Goal: Communication & Community: Answer question/provide support

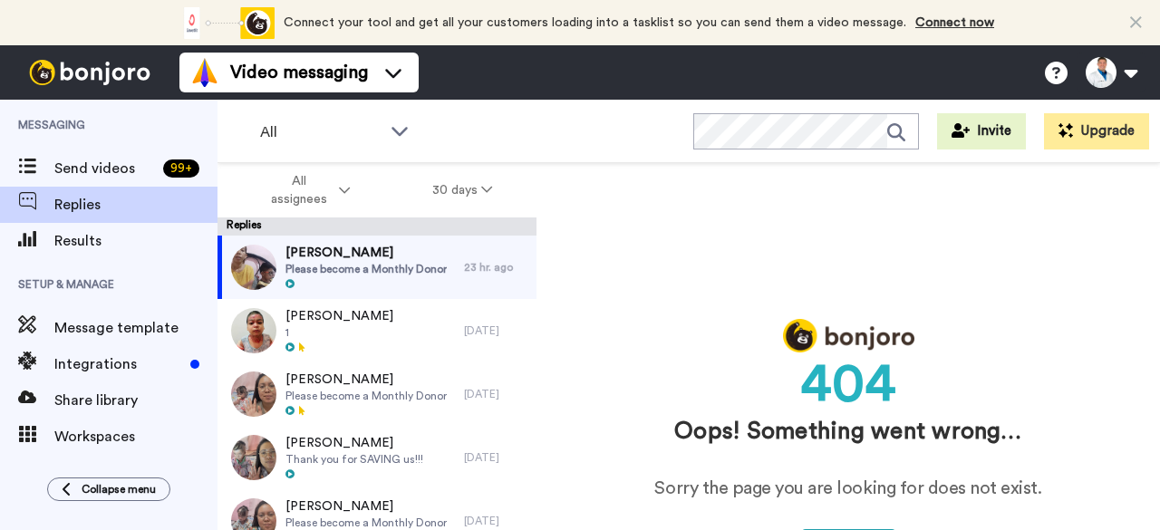
scroll to position [63, 0]
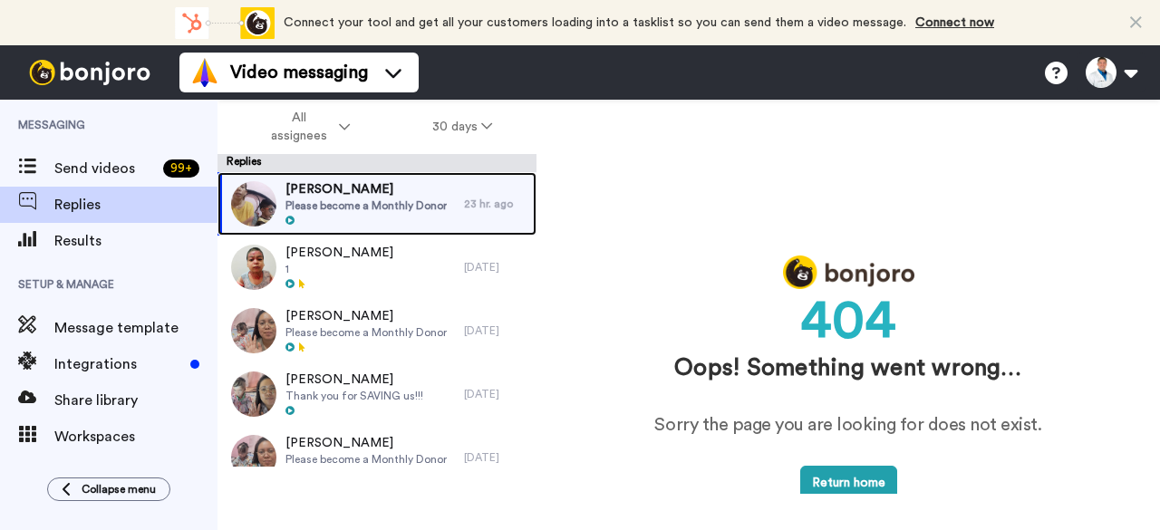
click at [352, 216] on div at bounding box center [366, 221] width 161 height 13
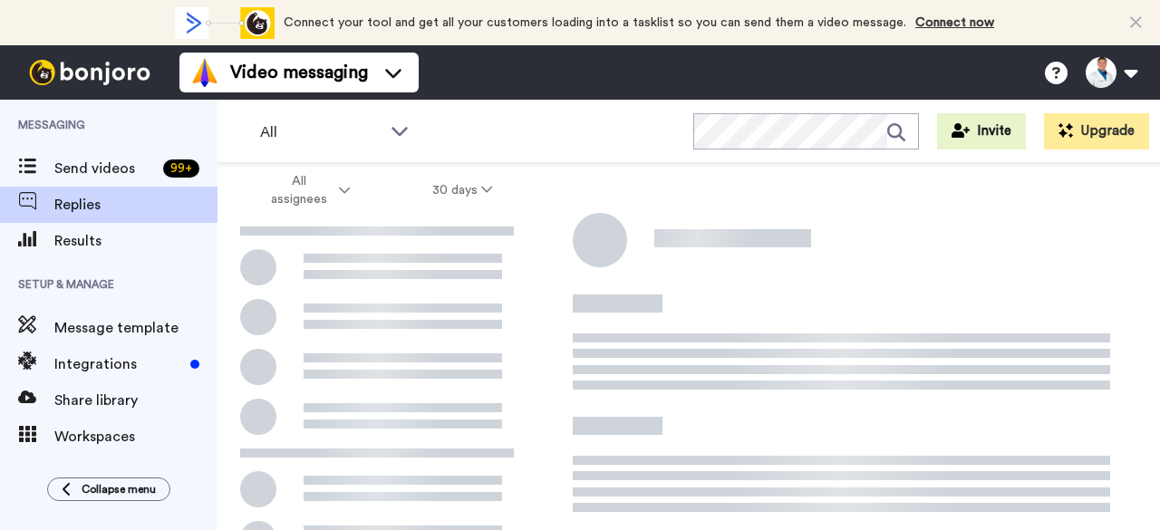
scroll to position [277, 0]
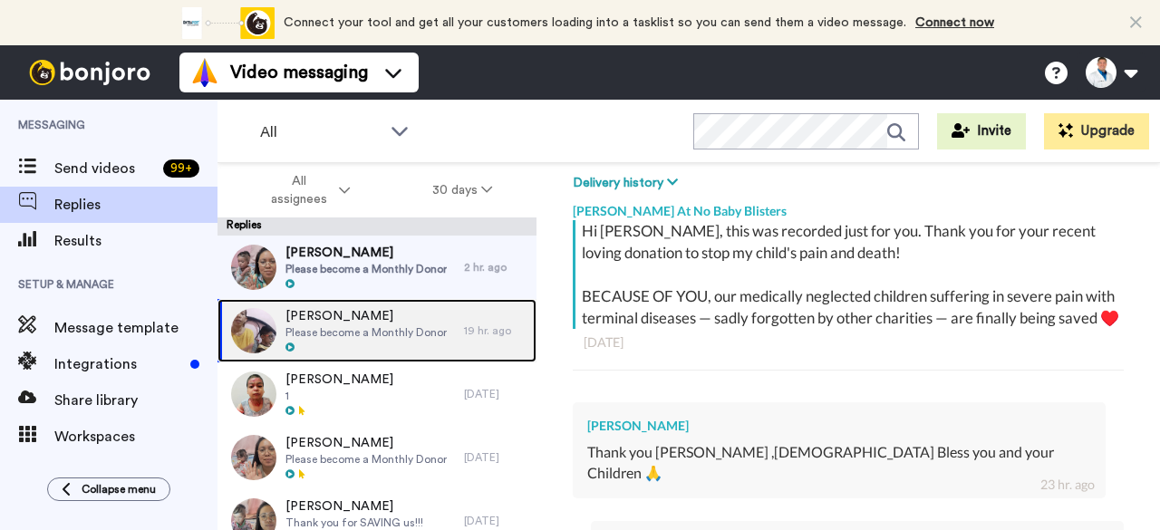
click at [396, 307] on span "[PERSON_NAME]" at bounding box center [366, 316] width 161 height 18
click at [452, 316] on div "James O'Donnell Please become a Monthly Donor 19 hr. ago" at bounding box center [377, 330] width 319 height 63
click at [435, 335] on span "Please become a Monthly Donor" at bounding box center [366, 332] width 161 height 15
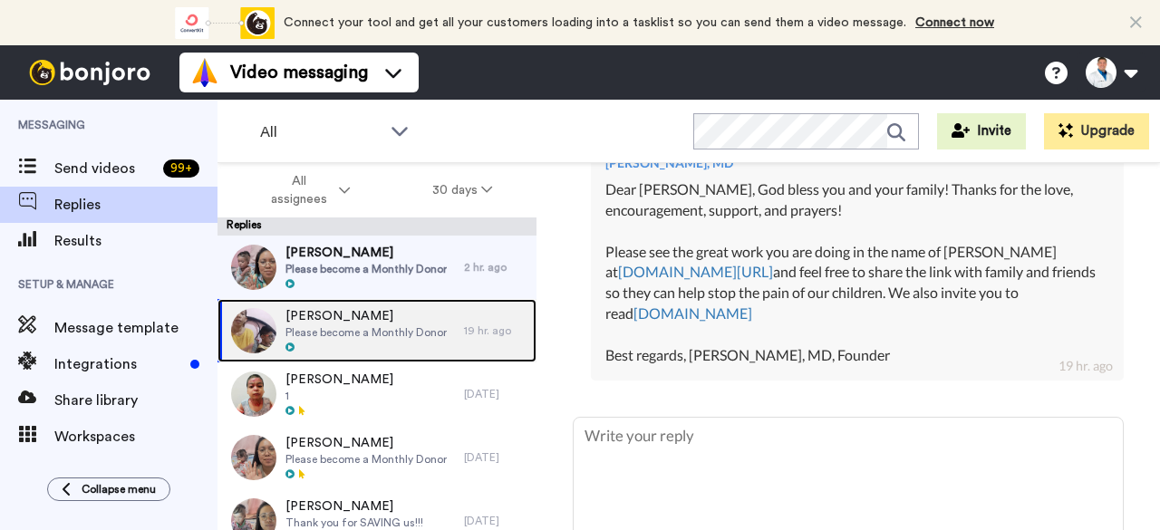
scroll to position [747, 0]
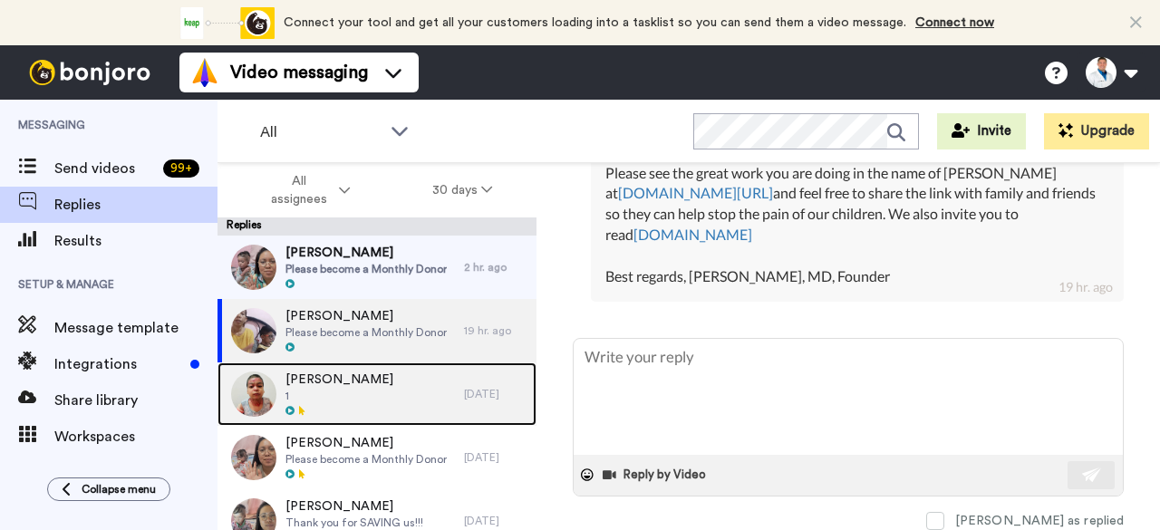
click at [374, 407] on div at bounding box center [340, 411] width 108 height 13
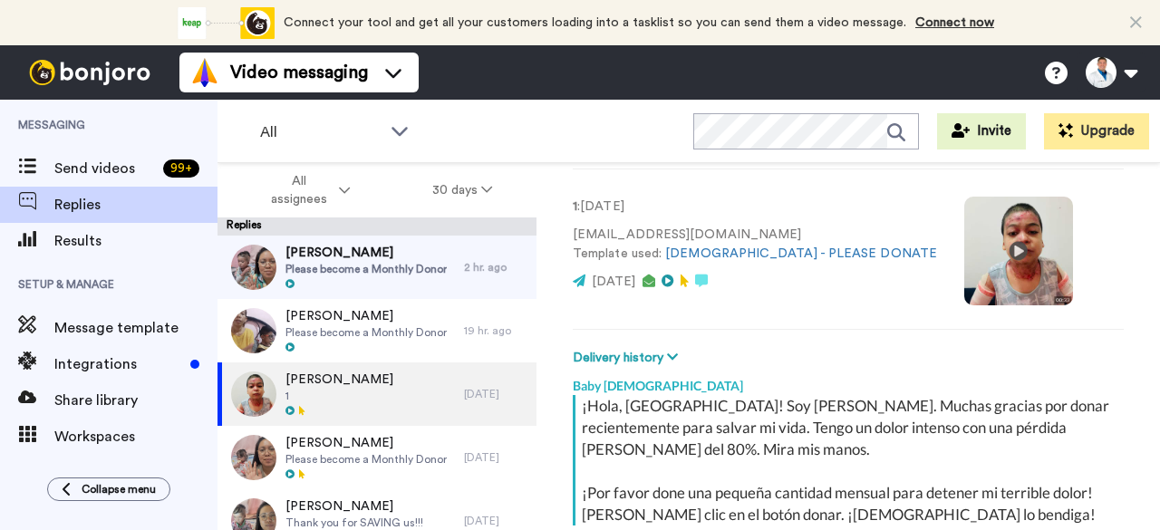
scroll to position [326, 0]
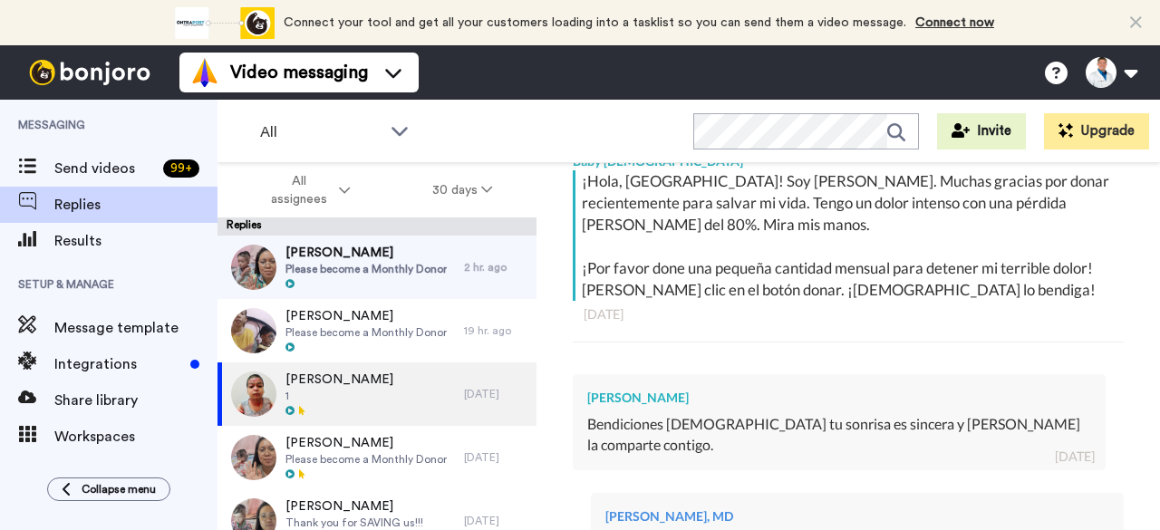
click at [1145, 347] on div "Diego Molina Molina Delete Open original Resend 1 : 4 days ago alfredodiego41@g…" at bounding box center [849, 378] width 624 height 431
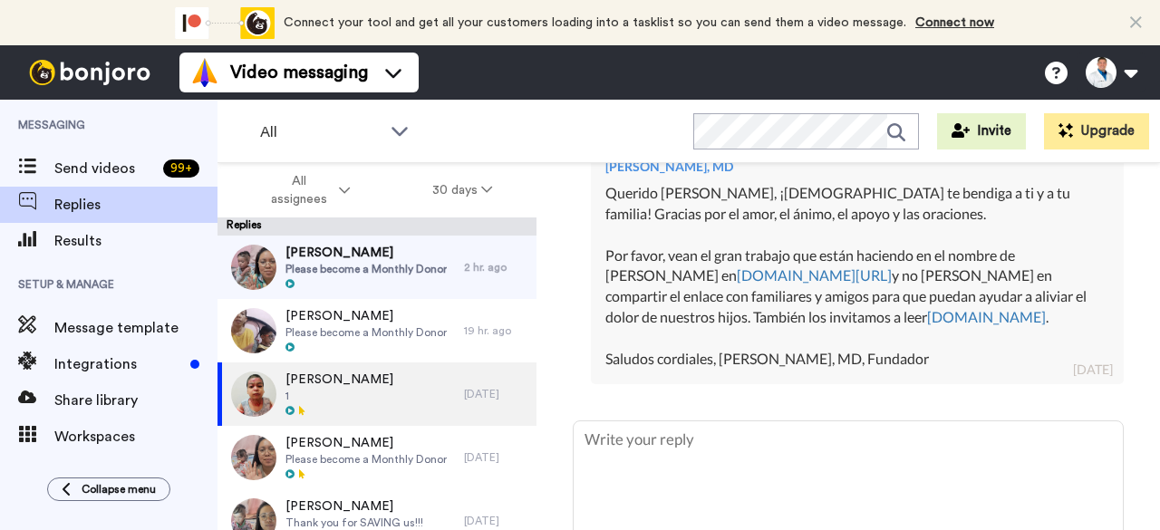
scroll to position [754, 0]
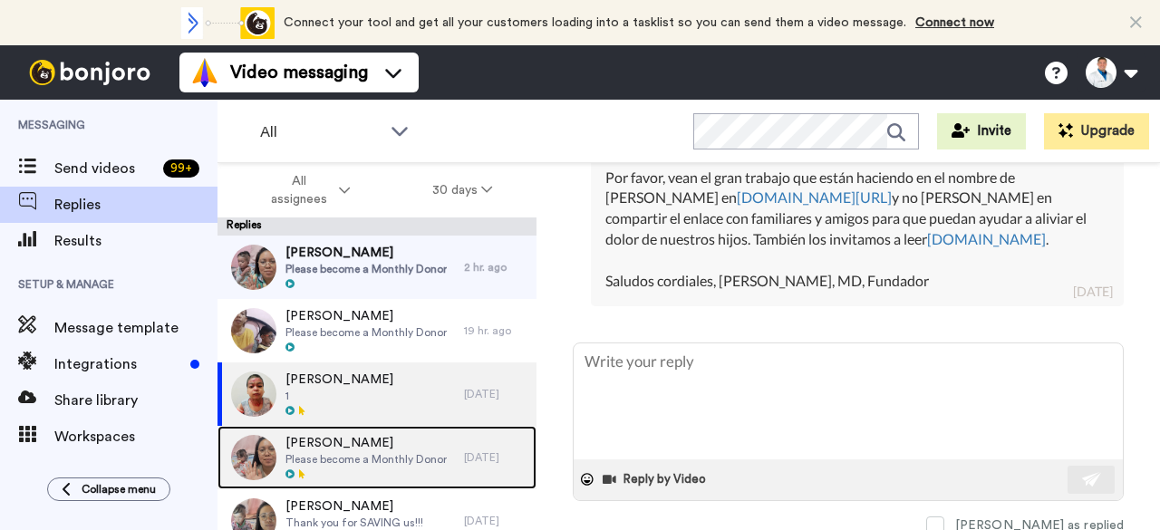
click at [341, 442] on span "[PERSON_NAME]" at bounding box center [366, 443] width 161 height 18
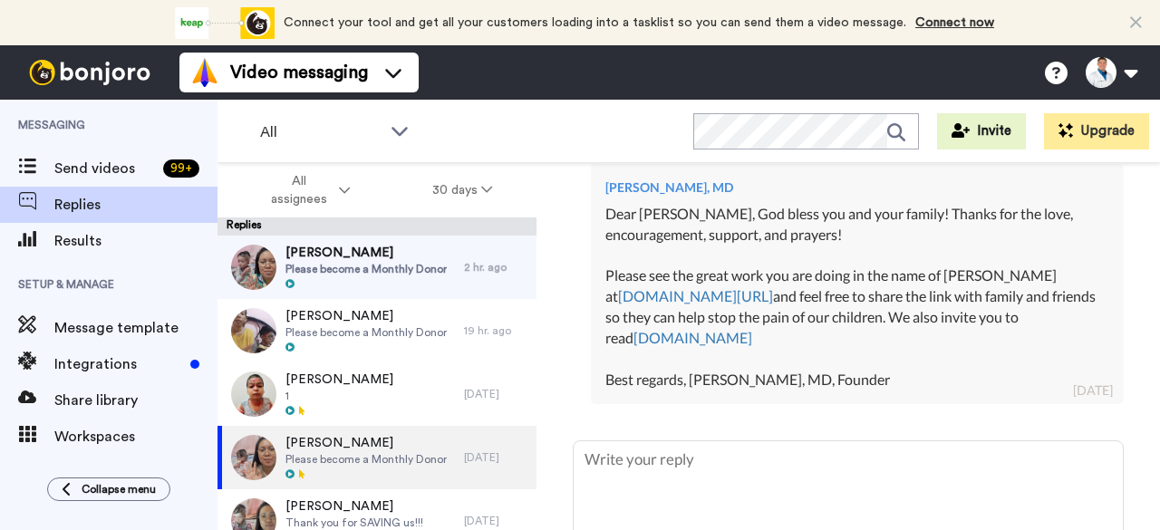
scroll to position [803, 0]
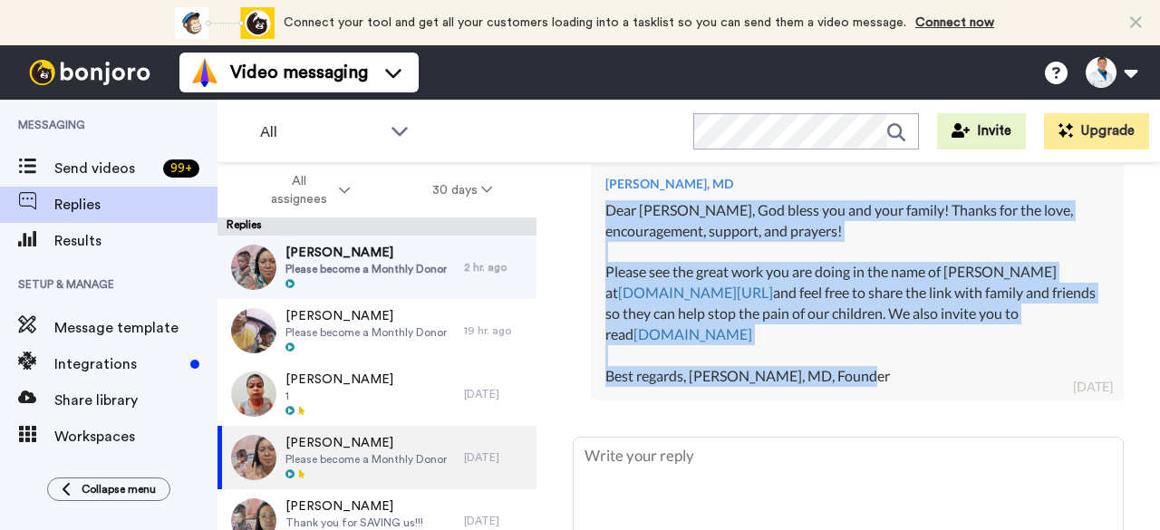
drag, startPoint x: 907, startPoint y: 369, endPoint x: 599, endPoint y: 187, distance: 357.3
click at [599, 187] on div "Dr. Aaron Tabor, MD Dear Jacob, God bless you and your family! Thanks for the l…" at bounding box center [857, 280] width 533 height 241
copy div "Dear Jacob, God bless you and your family! Thanks for the love, encouragement, …"
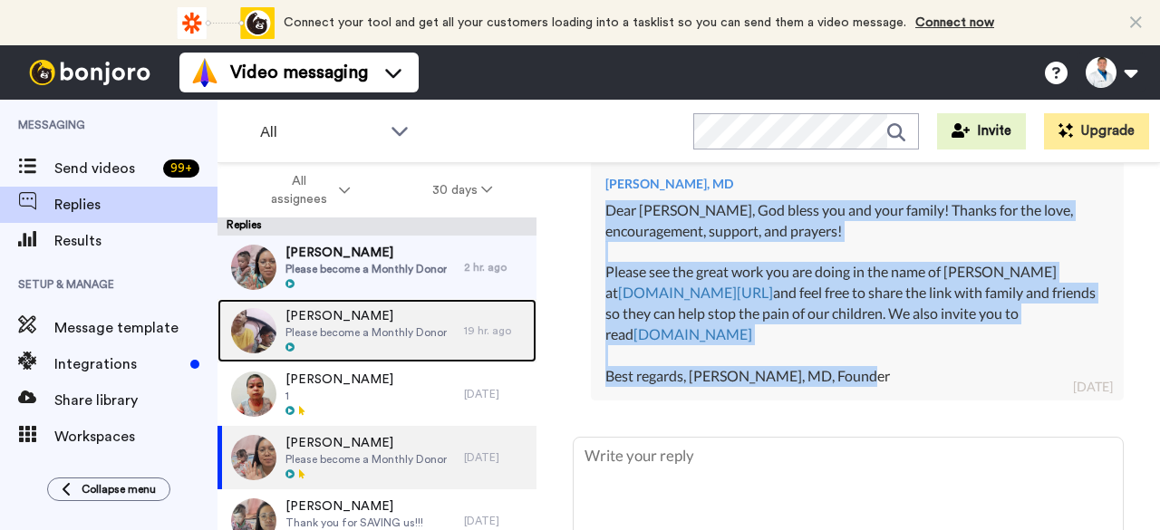
click at [428, 344] on div at bounding box center [366, 348] width 161 height 13
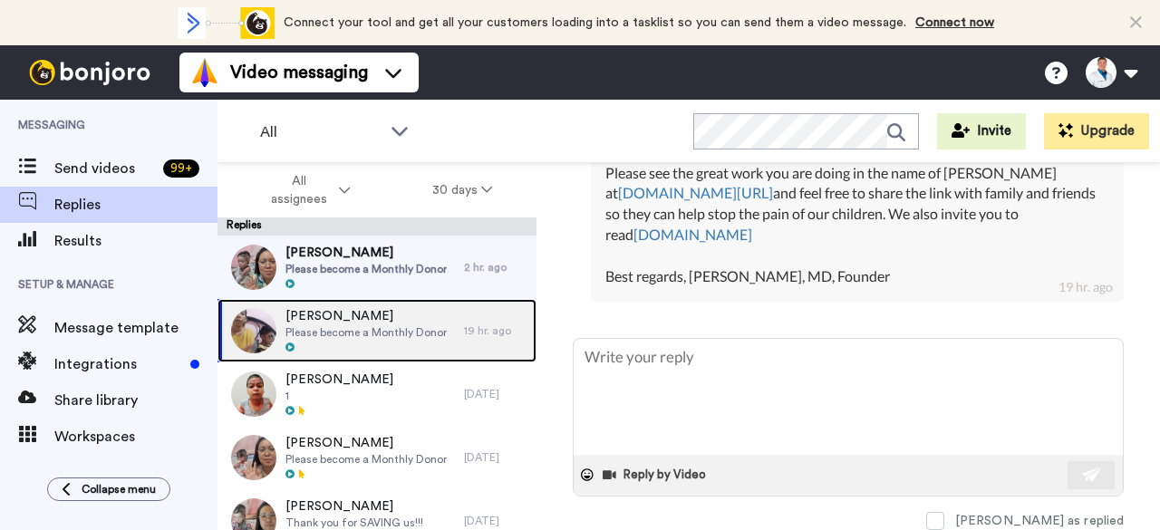
scroll to position [658, 0]
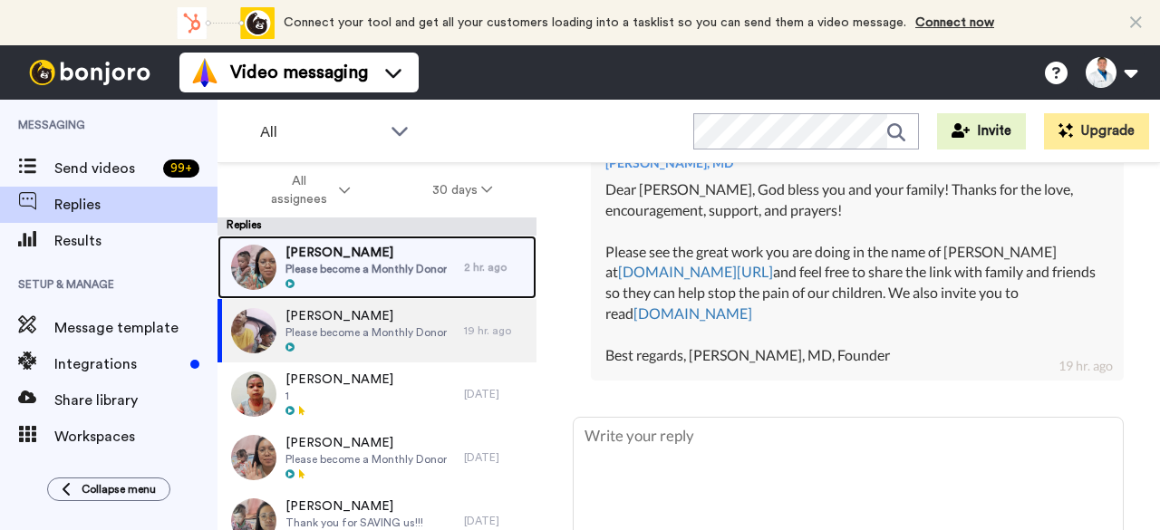
click at [413, 264] on span "Please become a Monthly Donor" at bounding box center [366, 269] width 161 height 15
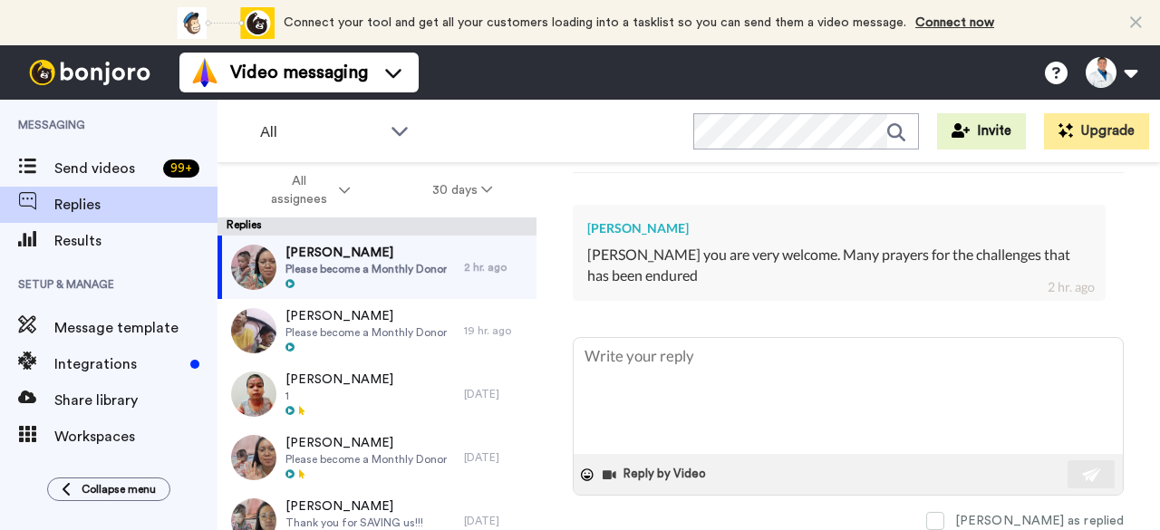
scroll to position [504, 0]
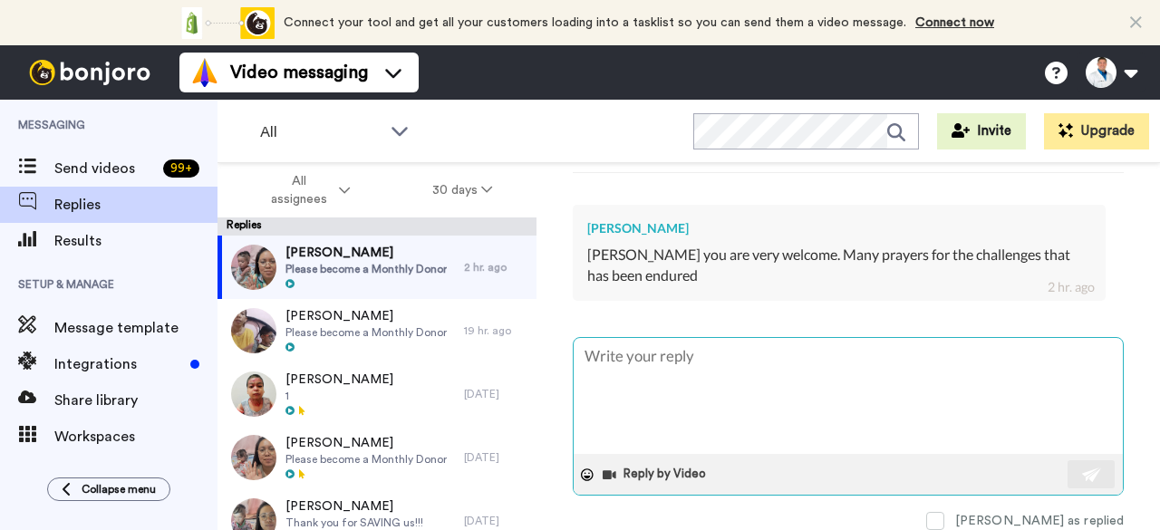
type textarea "x"
type textarea "Dear Jacob, God bless you and your family! Thanks for the love, encouragement, …"
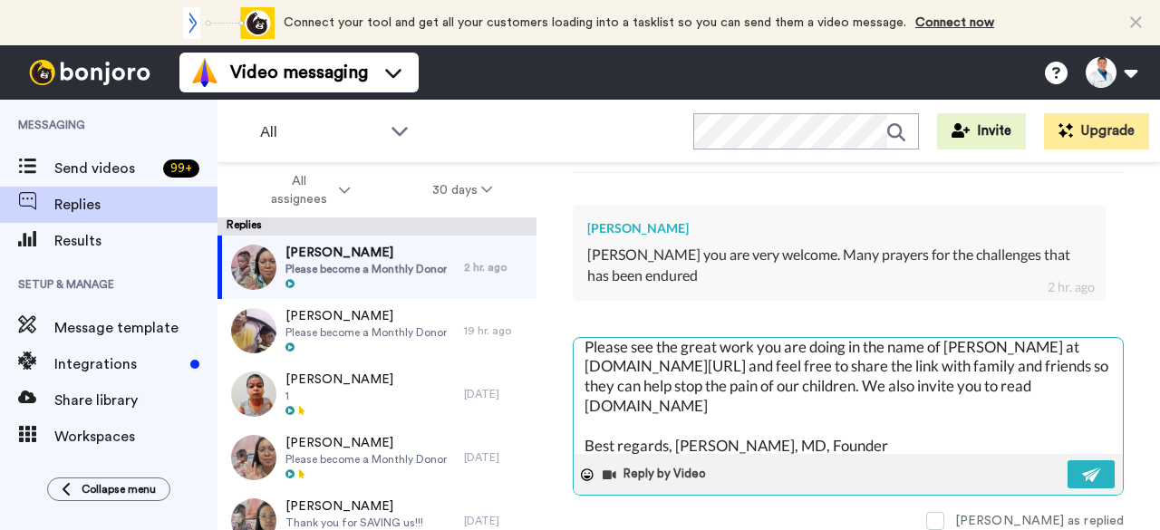
scroll to position [0, 0]
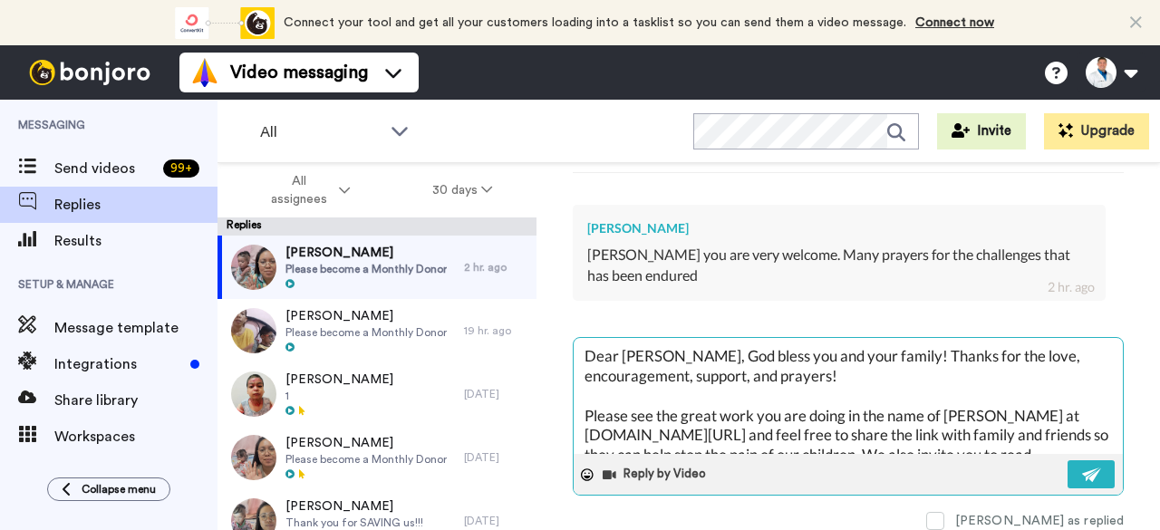
click at [656, 350] on textarea "Dear Jacob, God bless you and your family! Thanks for the love, encouragement, …" at bounding box center [848, 396] width 549 height 116
type textarea "x"
type textarea "Dear Jaco, God bless you and your family! Thanks for the love, encouragement, s…"
type textarea "x"
type textarea "Dear Jac, God bless you and your family! Thanks for the love, encouragement, su…"
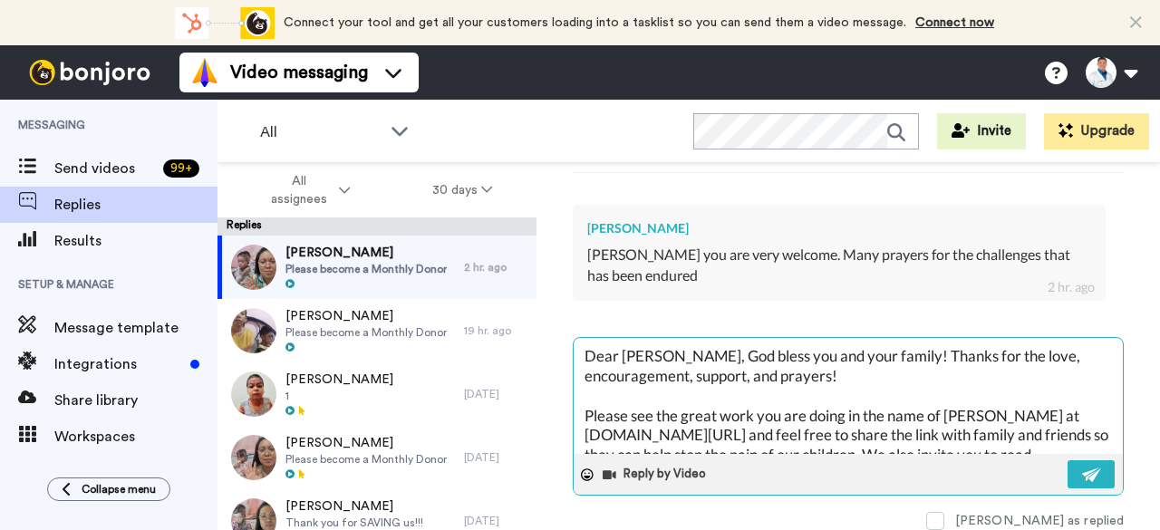
type textarea "x"
type textarea "Dear Ja, God bless you and your family! Thanks for the love, encouragement, sup…"
type textarea "x"
type textarea "Dear J, God bless you and your family! Thanks for the love, encouragement, supp…"
type textarea "x"
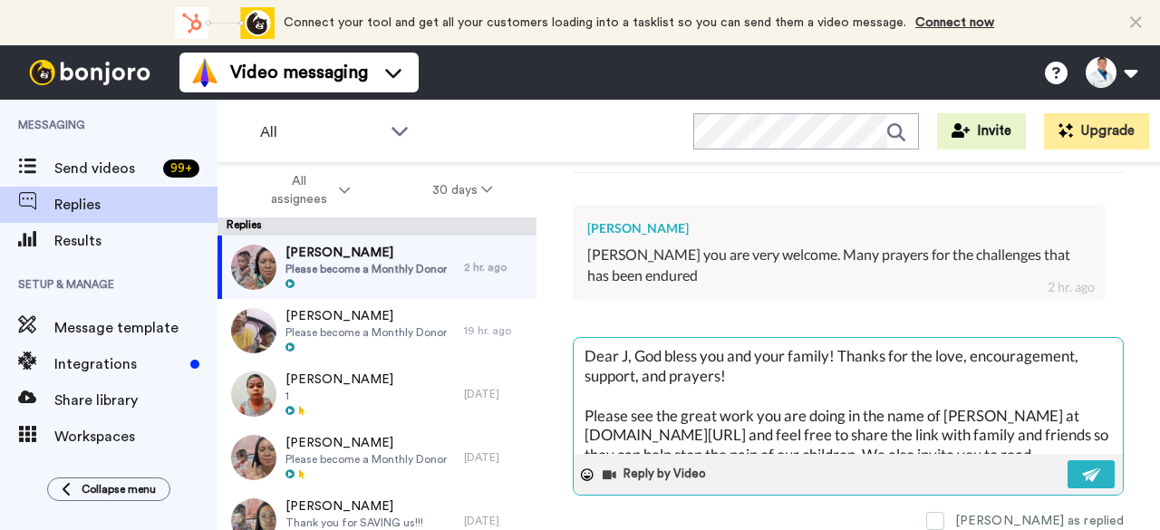
type textarea "Dear , God bless you and your family! Thanks for the love, encouragement, suppo…"
type textarea "x"
type textarea "Dear R, God bless you and your family! Thanks for the love, encouragement, supp…"
type textarea "x"
type textarea "Dear Ro, God bless you and your family! Thanks for the love, encouragement, sup…"
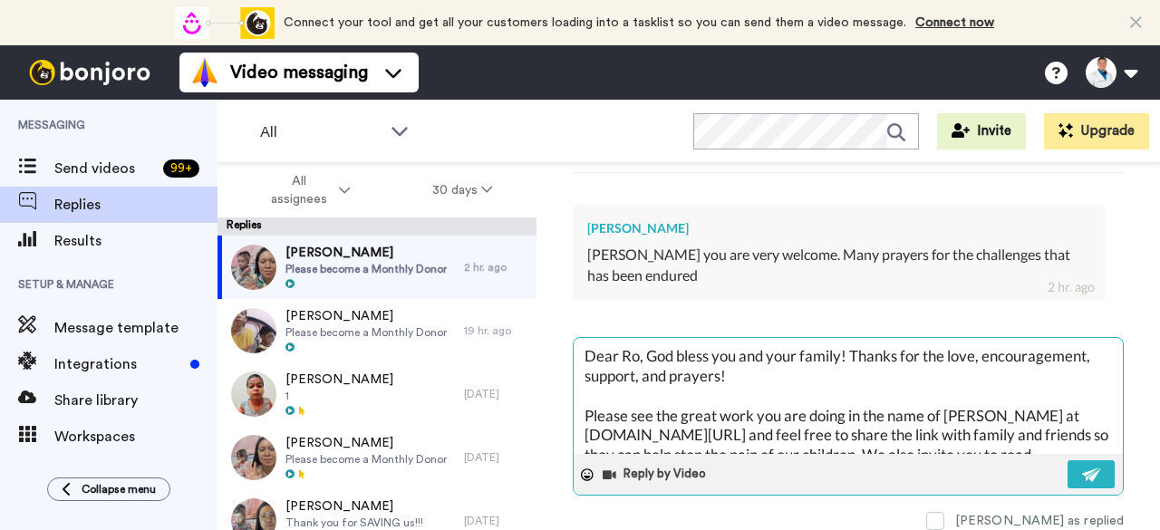
type textarea "x"
type textarea "Dear Rob, God bless you and your family! Thanks for the love, encouragement, su…"
type textarea "x"
type textarea "Dear Robe, God bless you and your family! Thanks for the love, encouragement, s…"
type textarea "x"
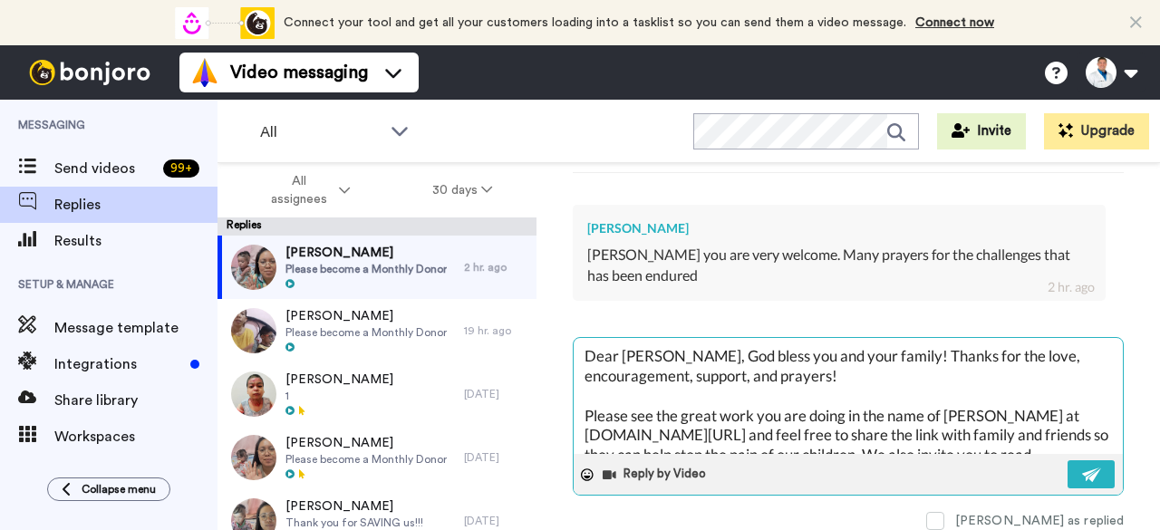
type textarea "Dear Rober, God bless you and your family! Thanks for the love, encouragement, …"
type textarea "x"
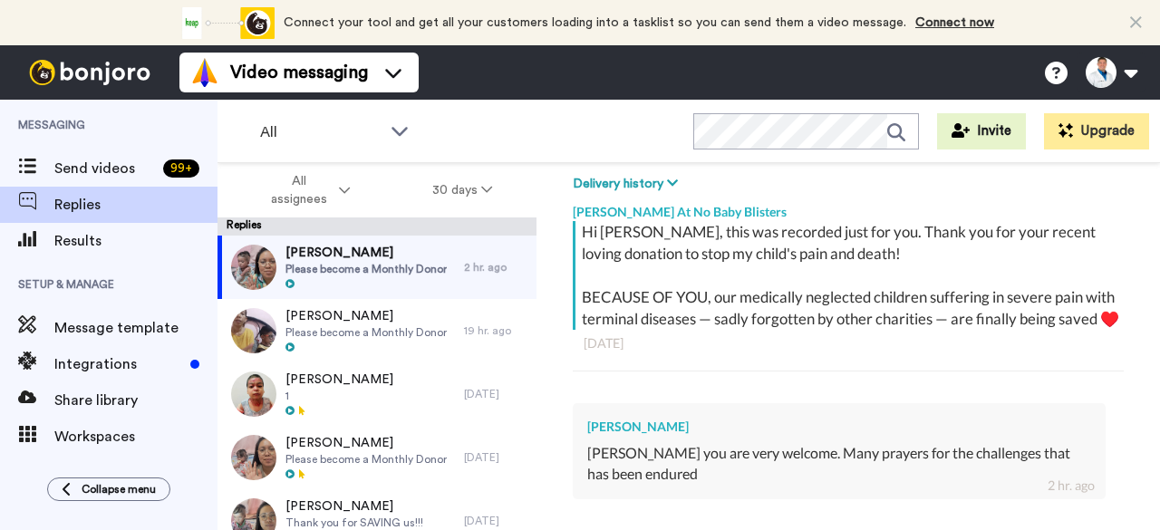
scroll to position [504, 0]
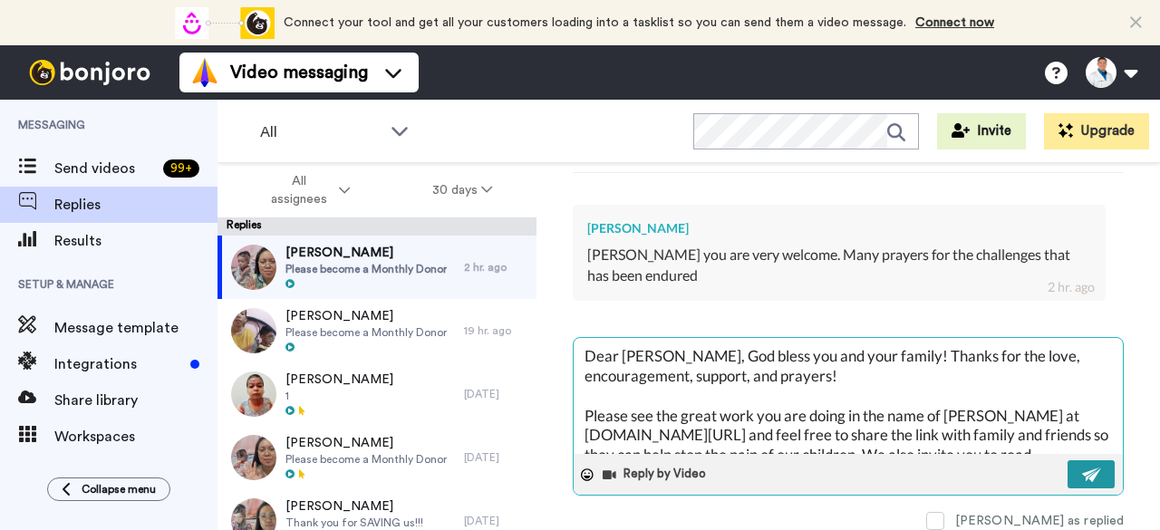
type textarea "Dear Robert, God bless you and your family! Thanks for the love, encouragement,…"
click at [1083, 468] on img at bounding box center [1093, 475] width 20 height 15
type textarea "x"
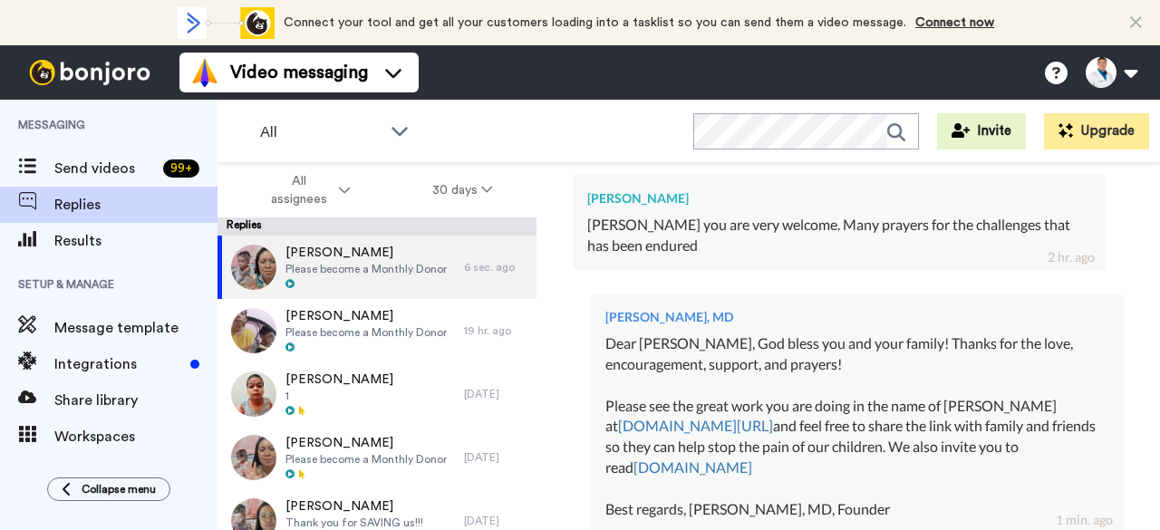
type textarea "x"
